Goal: Find specific page/section: Find specific page/section

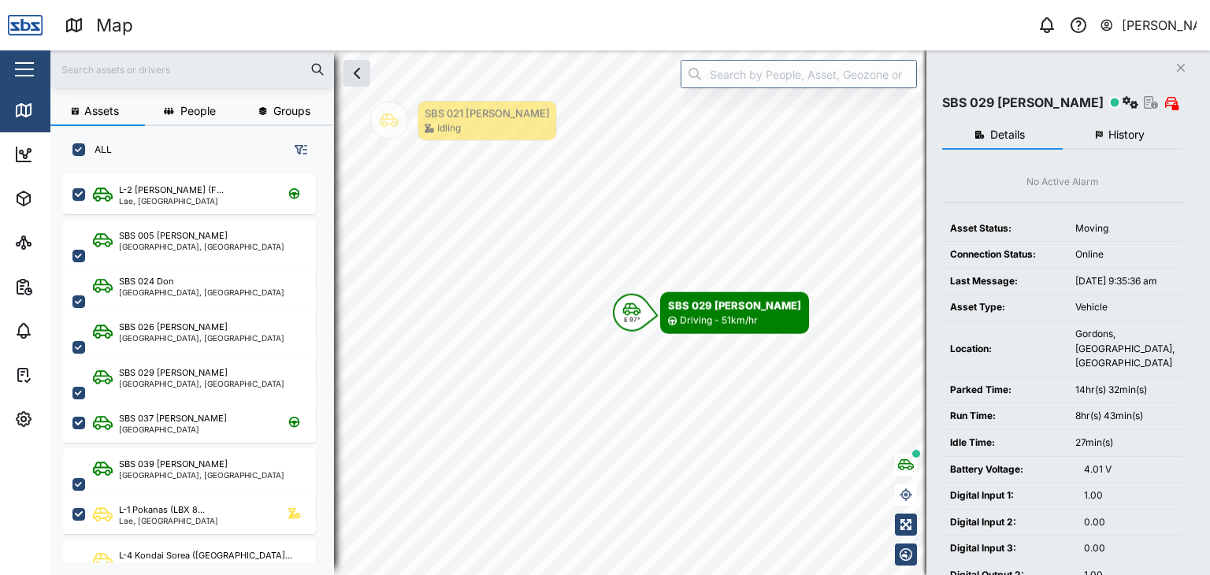
scroll to position [381, 246]
click at [88, 70] on input "text" at bounding box center [192, 70] width 265 height 24
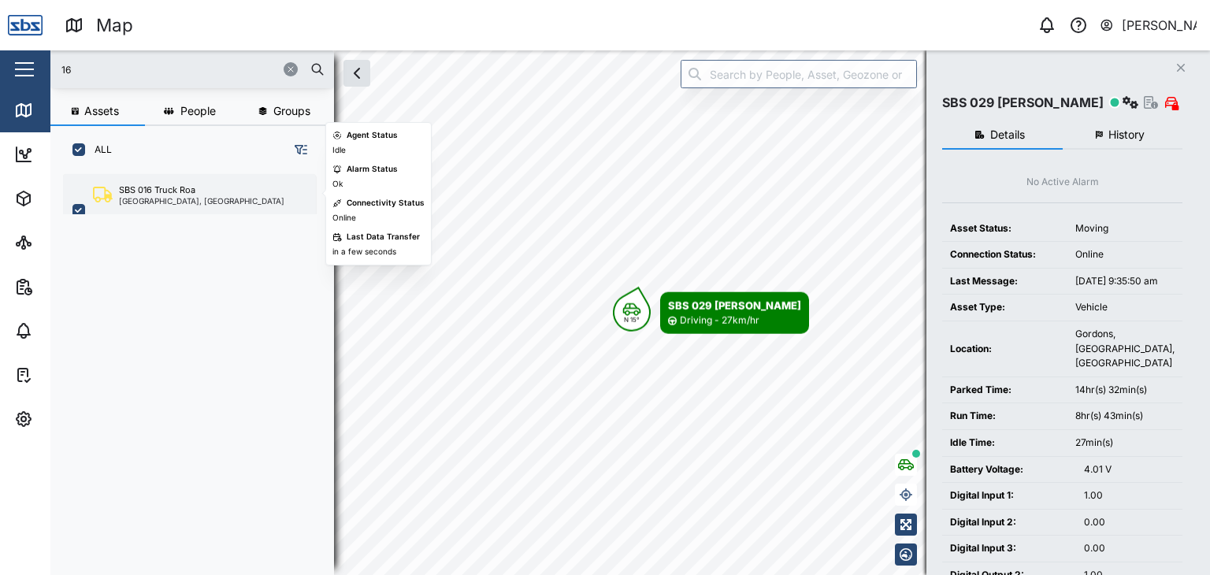
click at [151, 200] on div "[GEOGRAPHIC_DATA], [GEOGRAPHIC_DATA]" at bounding box center [201, 201] width 165 height 8
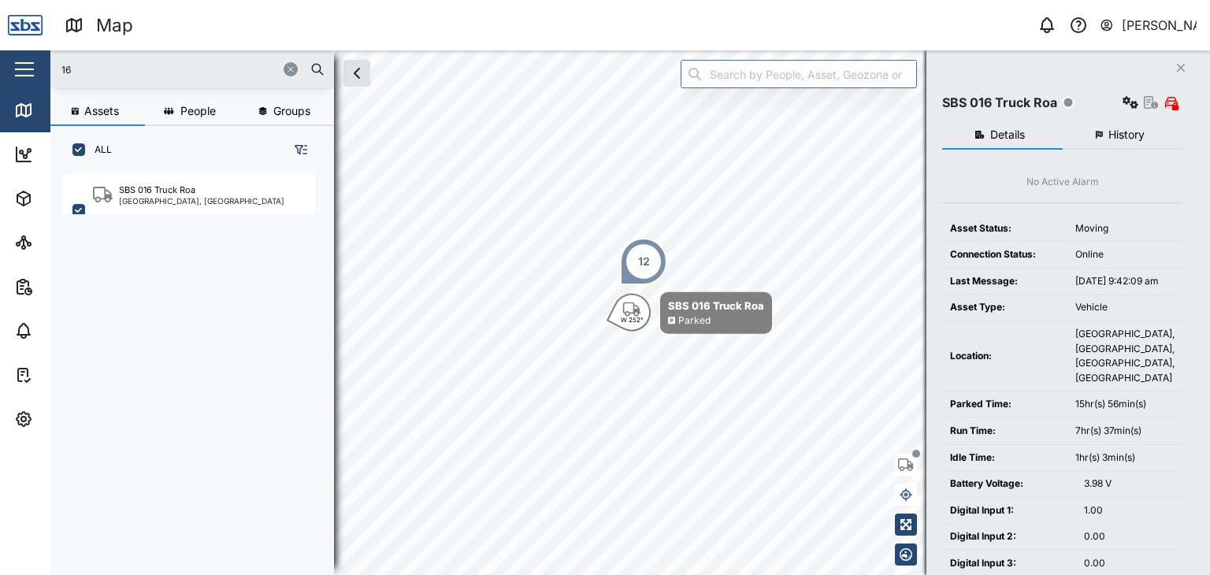
drag, startPoint x: 82, startPoint y: 75, endPoint x: 47, endPoint y: 75, distance: 34.7
click at [47, 75] on div "Map 0 [PERSON_NAME] Close Map Dashboard Assets ATS Camera Generator Personnel T…" at bounding box center [605, 287] width 1210 height 575
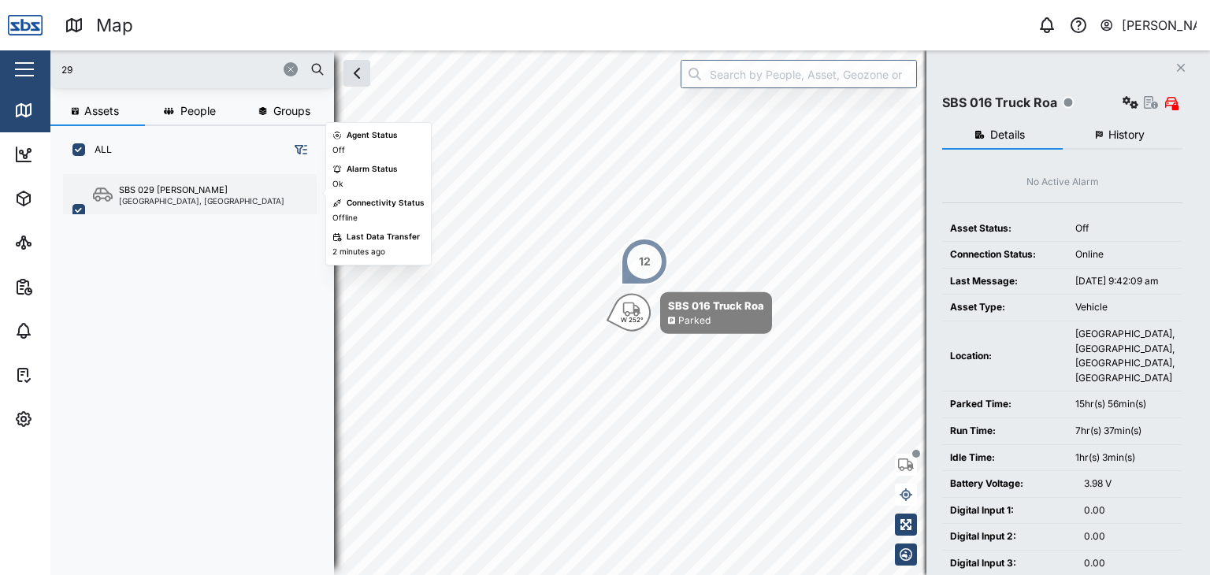
click at [180, 198] on div "[GEOGRAPHIC_DATA], [GEOGRAPHIC_DATA]" at bounding box center [201, 201] width 165 height 8
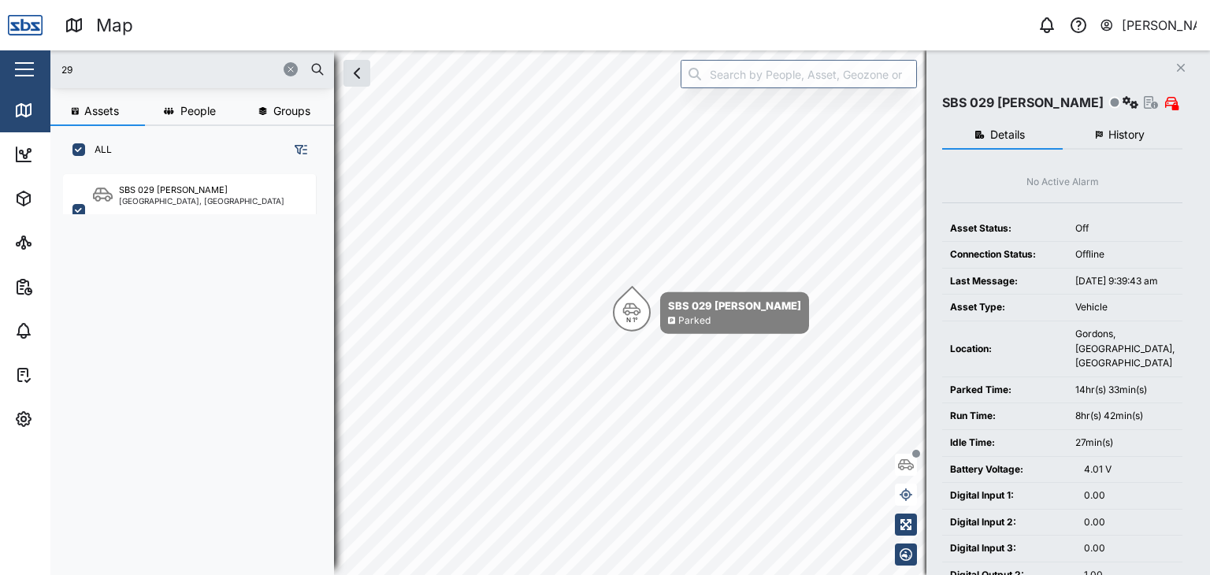
drag, startPoint x: 87, startPoint y: 69, endPoint x: 47, endPoint y: 71, distance: 40.2
click at [47, 71] on div "Map 0 [PERSON_NAME] Close Map Dashboard Assets ATS Camera Generator Personnel T…" at bounding box center [605, 287] width 1210 height 575
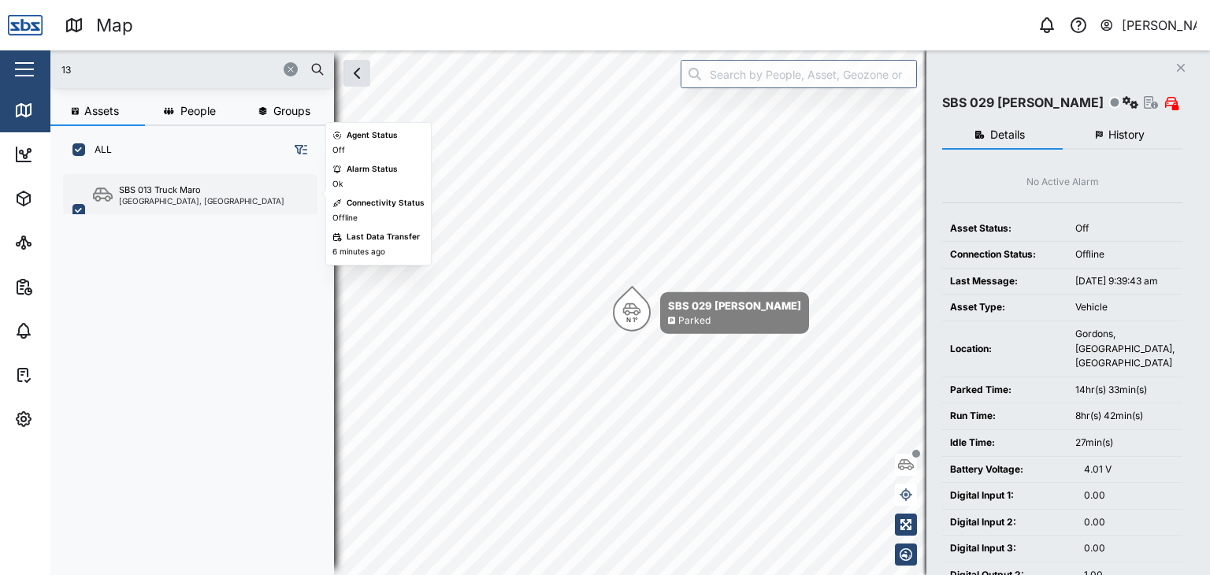
click at [161, 187] on div "SBS 013 Truck Maro" at bounding box center [160, 190] width 82 height 13
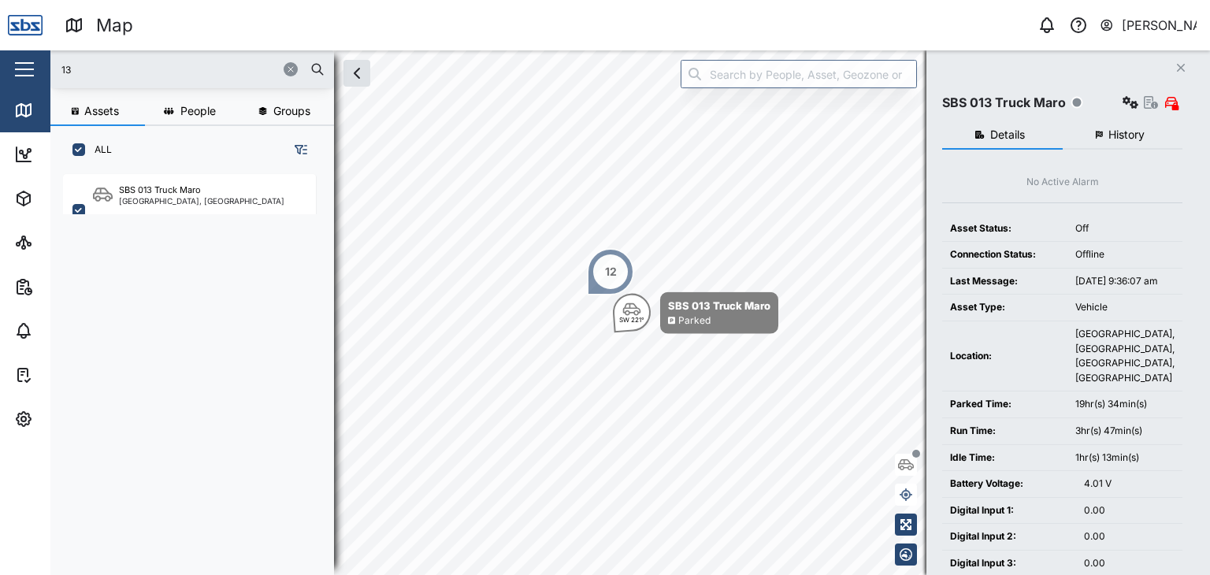
drag, startPoint x: 87, startPoint y: 66, endPoint x: 26, endPoint y: 66, distance: 61.4
click at [26, 66] on div "Map 0 [PERSON_NAME] Close Map Dashboard Assets ATS Camera Generator Personnel T…" at bounding box center [605, 287] width 1210 height 575
type input "16"
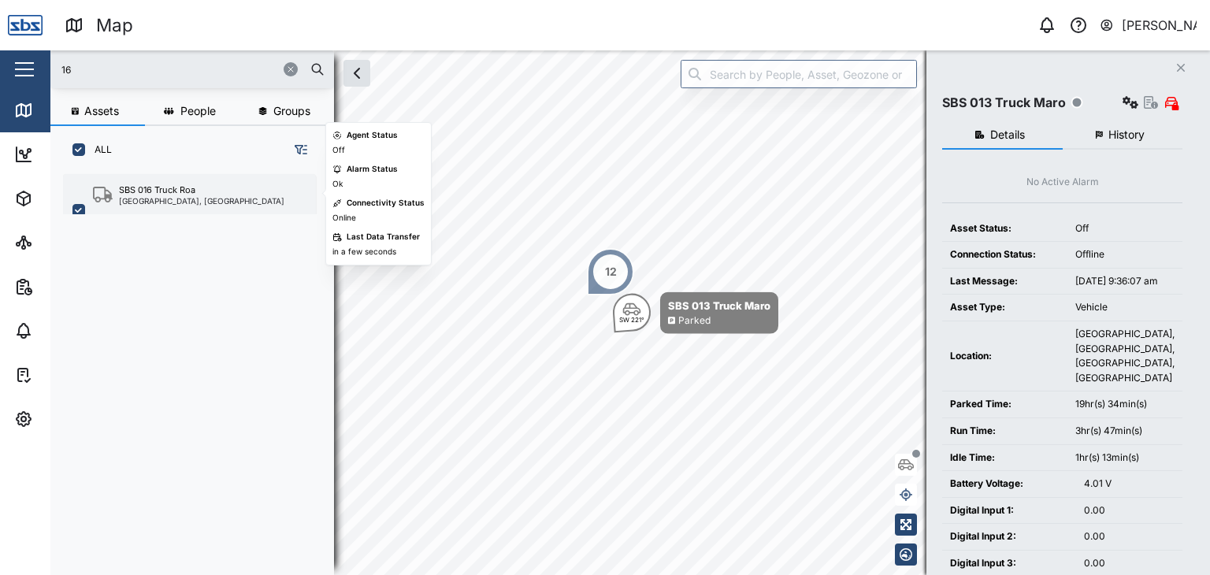
click at [143, 185] on div "SBS 016 Truck Roa" at bounding box center [157, 190] width 76 height 13
